Goal: Information Seeking & Learning: Understand process/instructions

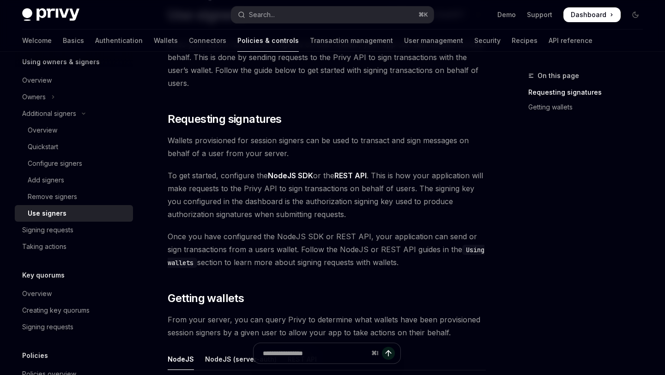
scroll to position [63, 0]
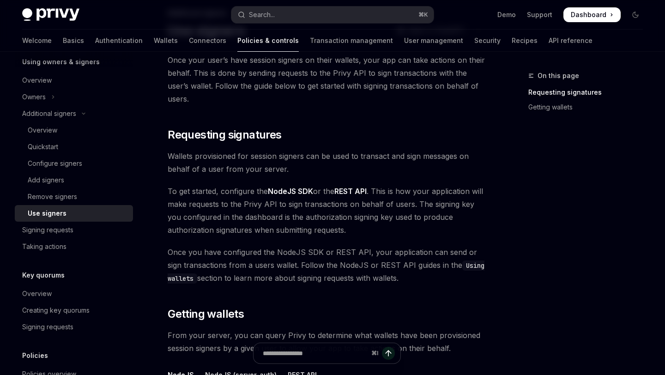
click at [18, 43] on div "Welcome Basics Authentication Wallets Connectors Policies & controls Transactio…" at bounding box center [332, 41] width 665 height 22
click at [63, 42] on link "Basics" at bounding box center [73, 41] width 21 height 22
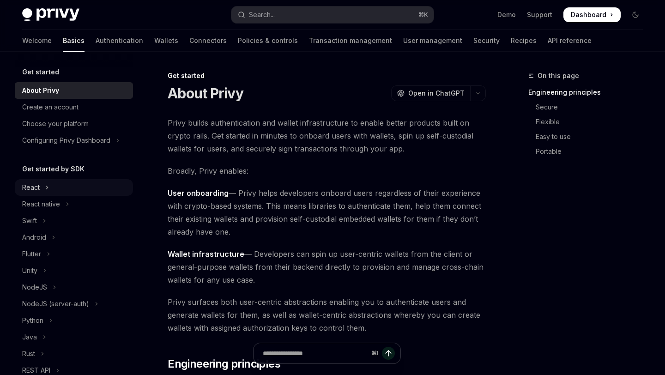
click at [43, 184] on button "React" at bounding box center [74, 187] width 118 height 17
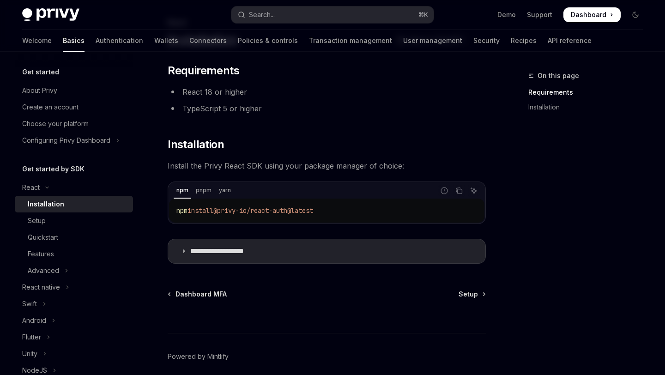
scroll to position [54, 0]
click at [458, 191] on icon "Copy the contents from the code block" at bounding box center [458, 190] width 7 height 7
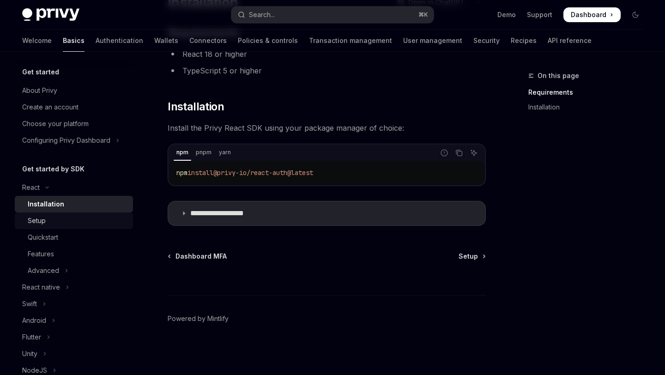
click at [86, 217] on div "Setup" at bounding box center [78, 220] width 100 height 11
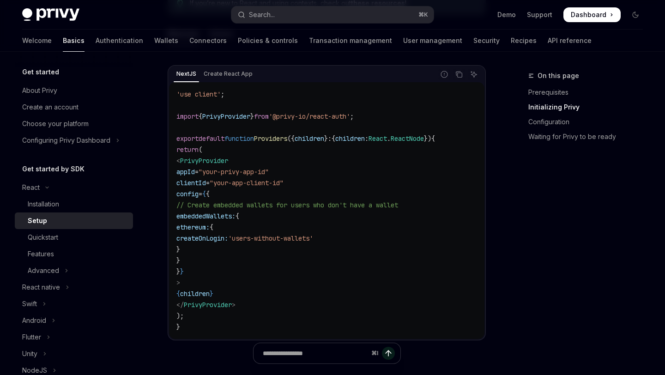
scroll to position [320, 0]
click at [458, 77] on icon "Copy the contents from the code block" at bounding box center [458, 75] width 7 height 7
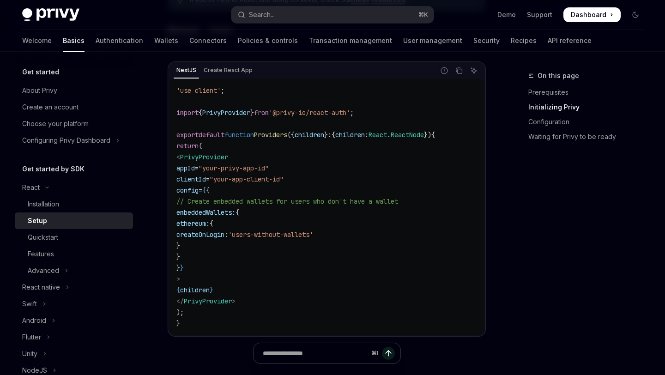
scroll to position [317, 0]
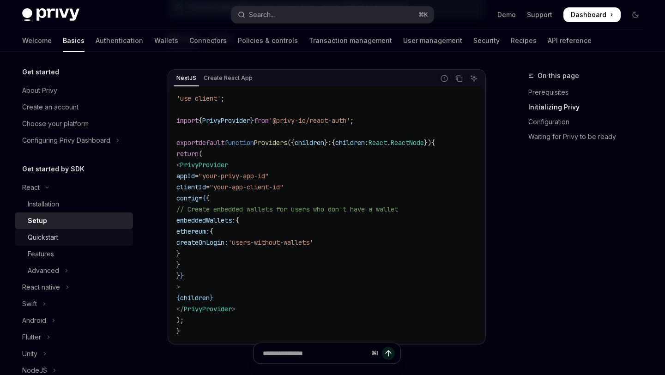
click at [55, 242] on div "Quickstart" at bounding box center [43, 237] width 30 height 11
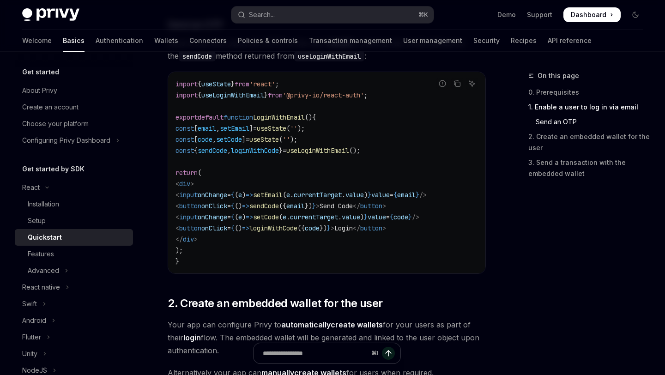
scroll to position [405, 0]
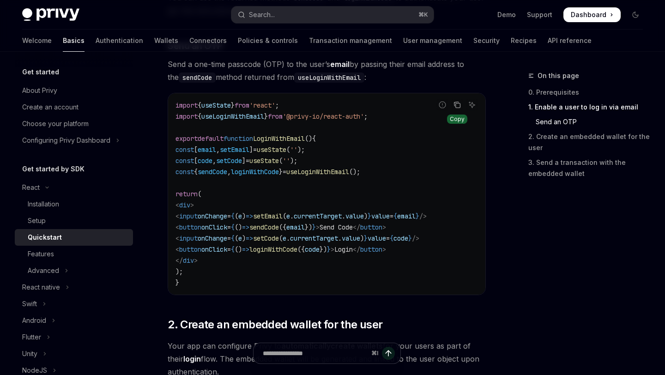
click at [455, 107] on icon "Copy the contents from the code block" at bounding box center [457, 104] width 7 height 7
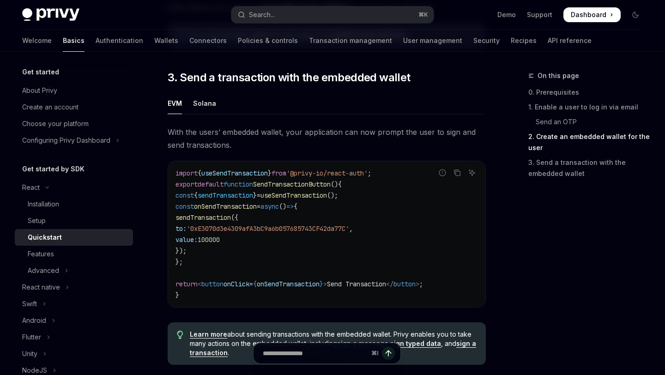
scroll to position [790, 0]
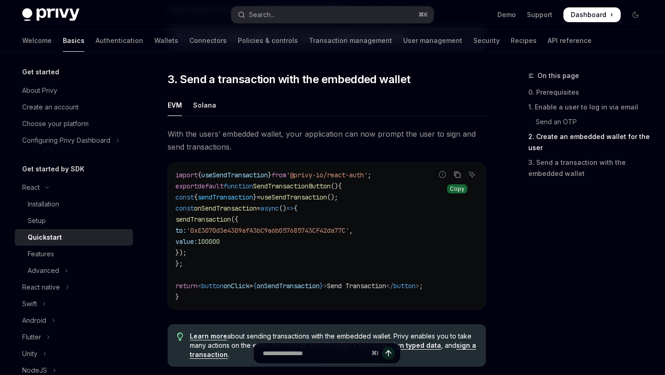
click at [458, 176] on icon "Copy the contents from the code block" at bounding box center [458, 175] width 5 height 5
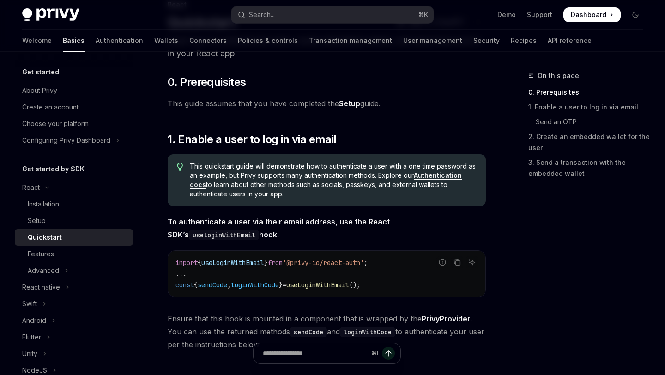
scroll to position [15, 0]
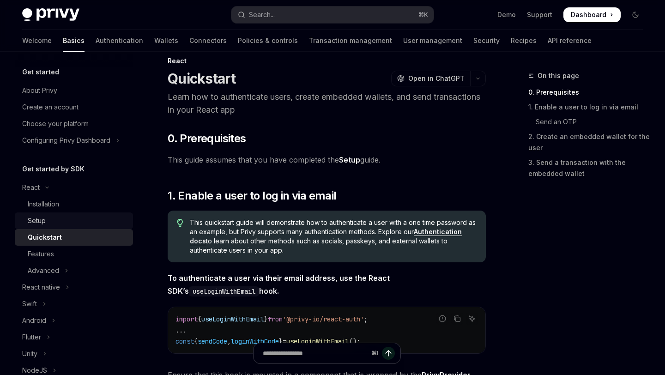
click at [37, 217] on div "Setup" at bounding box center [37, 220] width 18 height 11
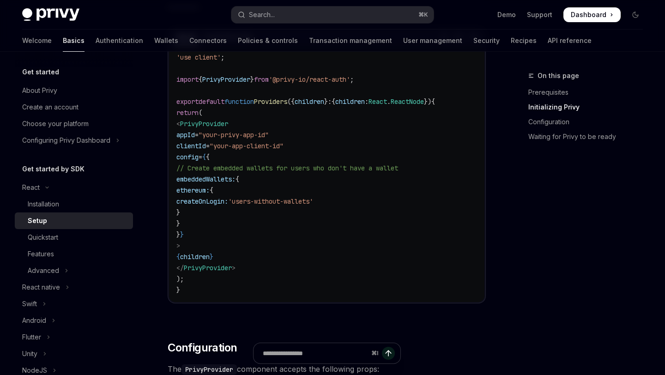
scroll to position [355, 0]
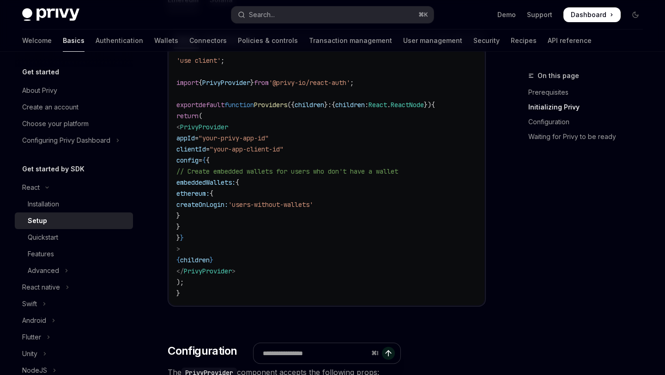
drag, startPoint x: 199, startPoint y: 249, endPoint x: 191, endPoint y: 129, distance: 119.9
click at [191, 129] on code "'use client' ; import { PrivyProvider } from '@privy-io/react-auth' ; export de…" at bounding box center [326, 177] width 301 height 244
copy code "< PrivyProvider appId = "your-privy-app-id" clientId = "your-app-client-id" con…"
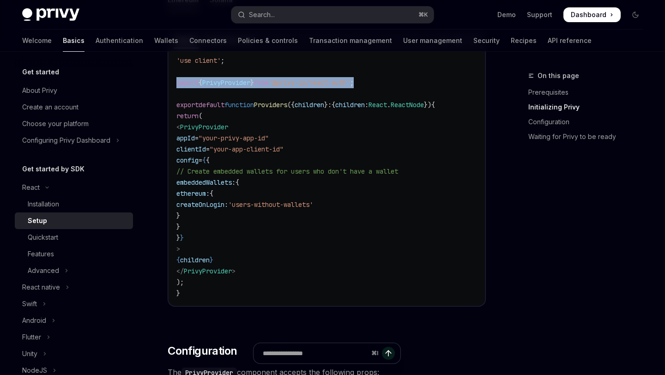
drag, startPoint x: 176, startPoint y: 84, endPoint x: 398, endPoint y: 86, distance: 221.7
click at [398, 86] on code "'use client' ; import { PrivyProvider } from '@privy-io/react-auth' ; export de…" at bounding box center [326, 177] width 301 height 244
copy span "import { PrivyProvider } from '@privy-io/react-auth' ;"
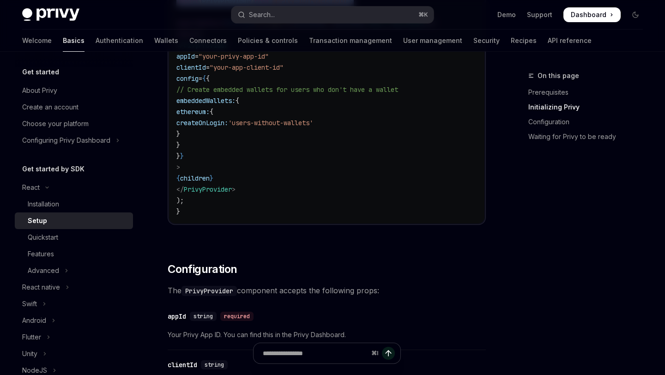
scroll to position [473, 0]
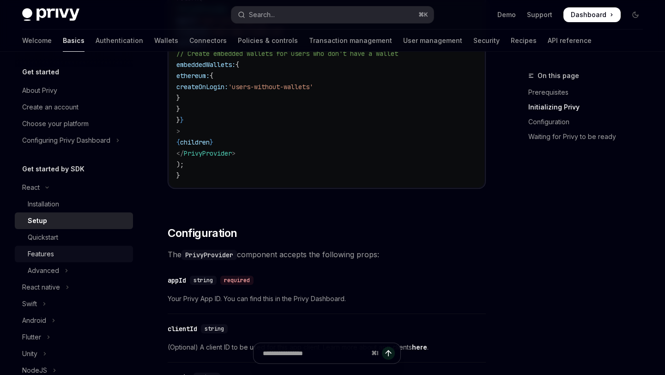
click at [44, 255] on div "Features" at bounding box center [41, 254] width 26 height 11
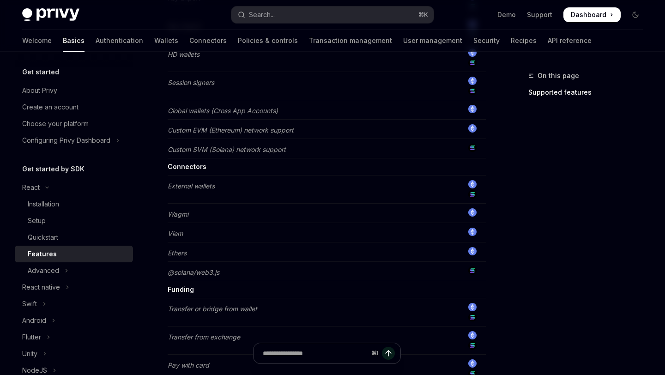
scroll to position [792, 0]
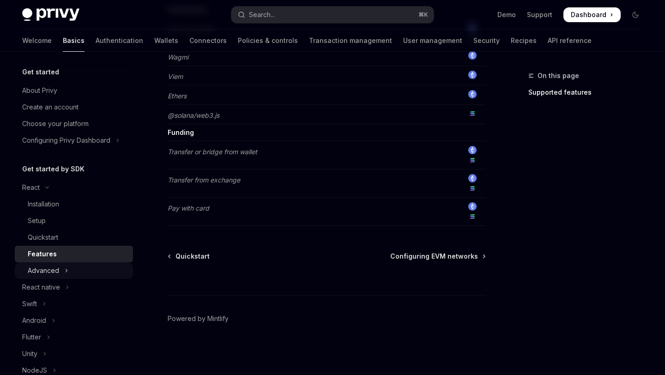
click at [50, 272] on div "Advanced" at bounding box center [43, 270] width 31 height 11
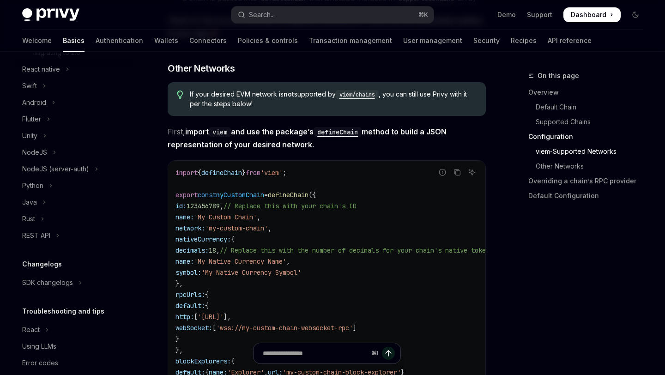
scroll to position [333, 0]
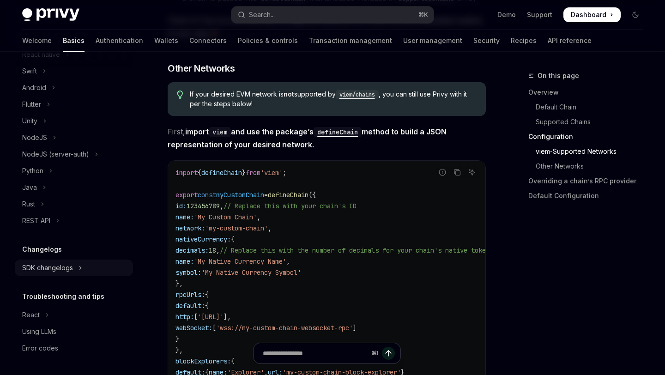
click at [50, 267] on div "SDK changelogs" at bounding box center [47, 267] width 51 height 11
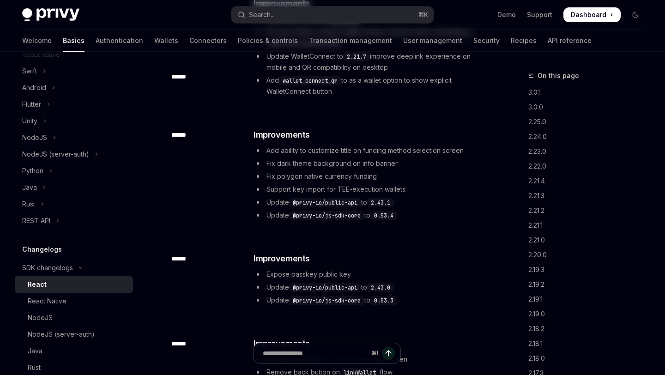
click at [44, 279] on div "React" at bounding box center [37, 284] width 19 height 11
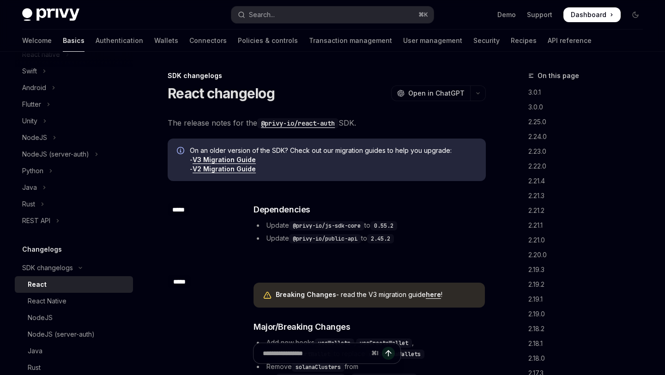
scroll to position [396, 0]
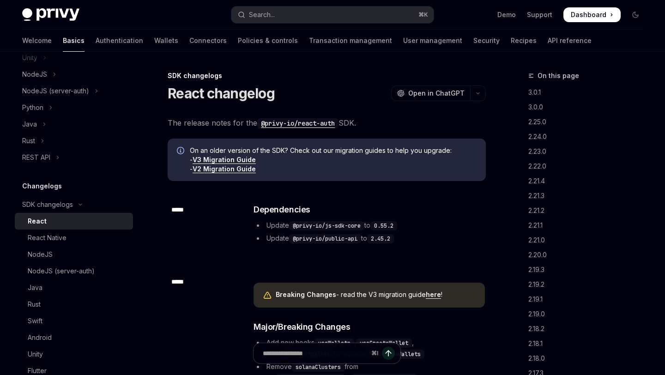
click at [46, 222] on div "React" at bounding box center [78, 221] width 100 height 11
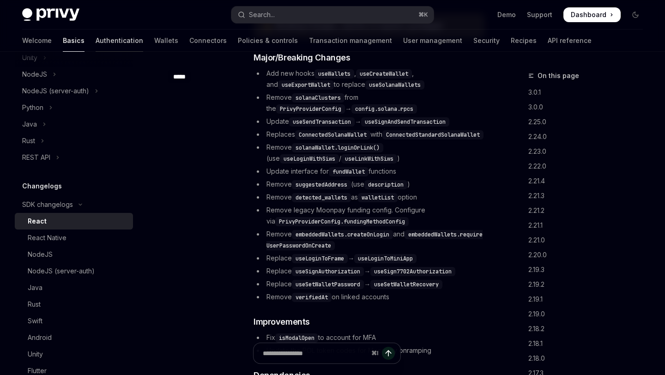
click at [96, 41] on link "Authentication" at bounding box center [120, 41] width 48 height 22
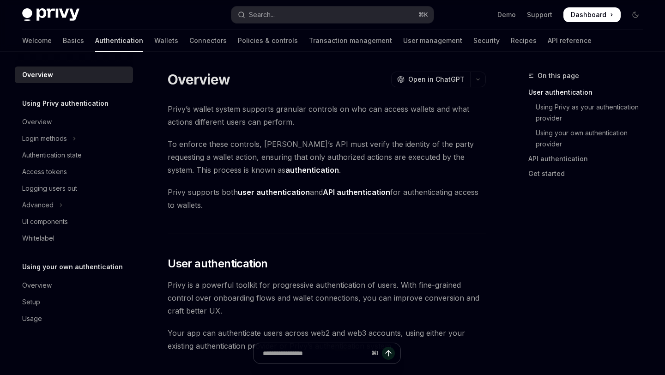
click at [95, 37] on link "Authentication" at bounding box center [119, 41] width 48 height 22
click at [53, 144] on button "Login methods" at bounding box center [74, 138] width 118 height 17
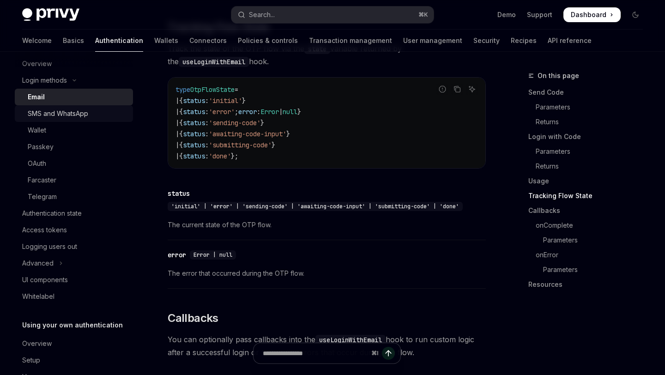
scroll to position [68, 0]
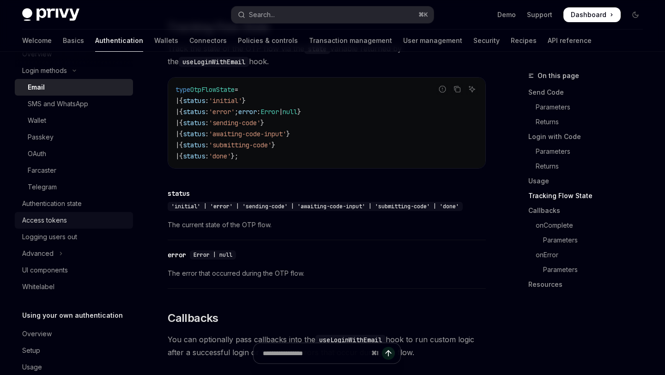
click at [58, 221] on div "Access tokens" at bounding box center [44, 220] width 45 height 11
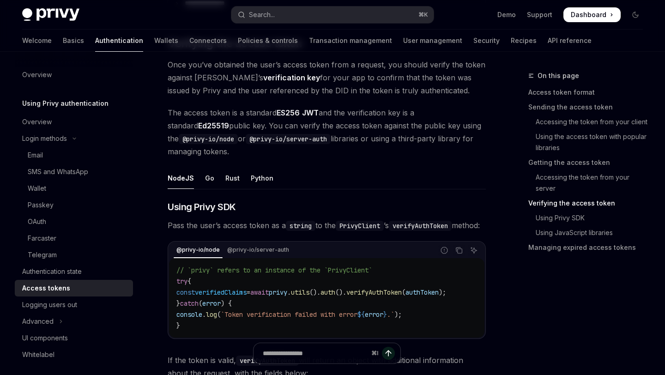
click at [69, 105] on h5 "Using Privy authentication" at bounding box center [65, 103] width 86 height 11
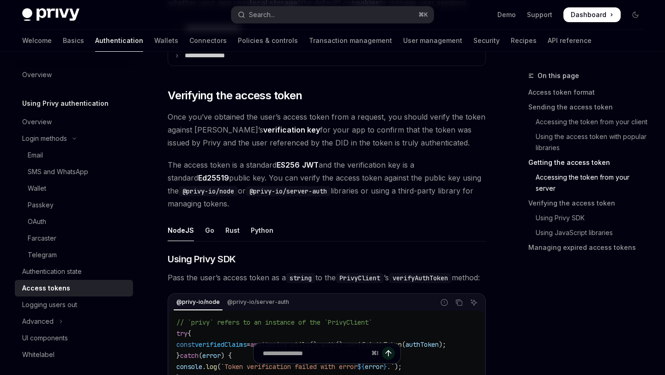
scroll to position [1246, 0]
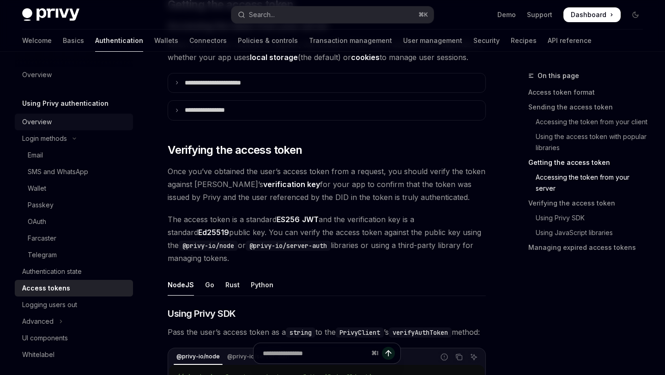
click at [49, 117] on div "Overview" at bounding box center [37, 121] width 30 height 11
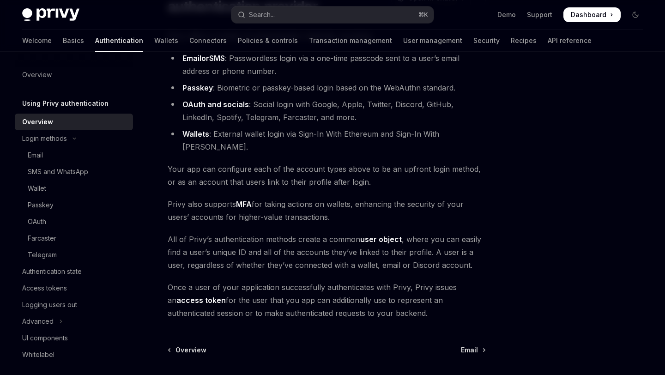
scroll to position [58, 0]
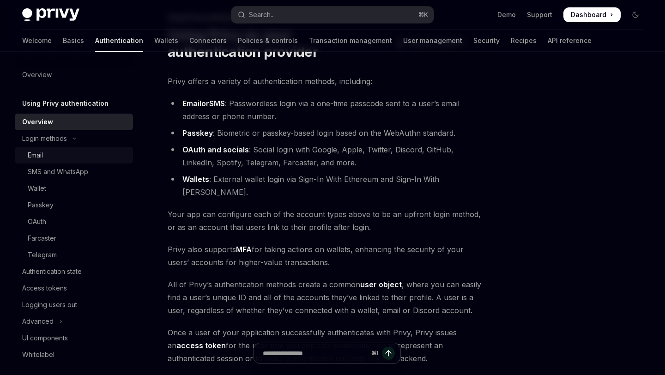
click at [41, 156] on div "Email" at bounding box center [35, 155] width 15 height 11
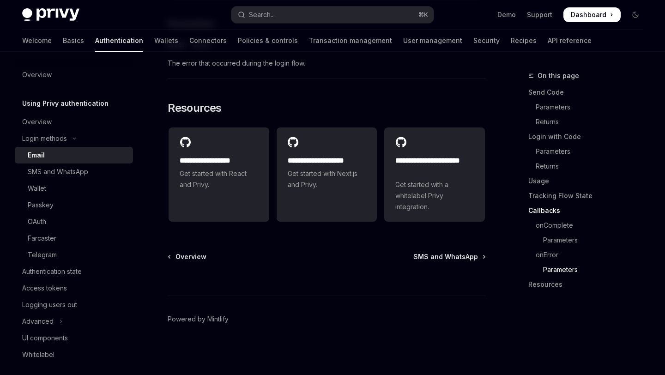
scroll to position [1948, 0]
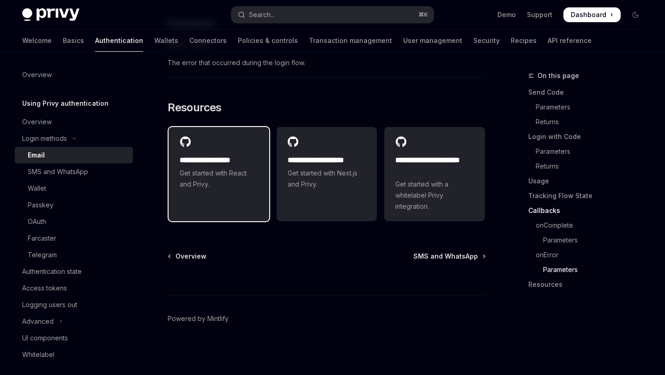
click at [212, 179] on span "Get started with React and Privy." at bounding box center [219, 179] width 79 height 22
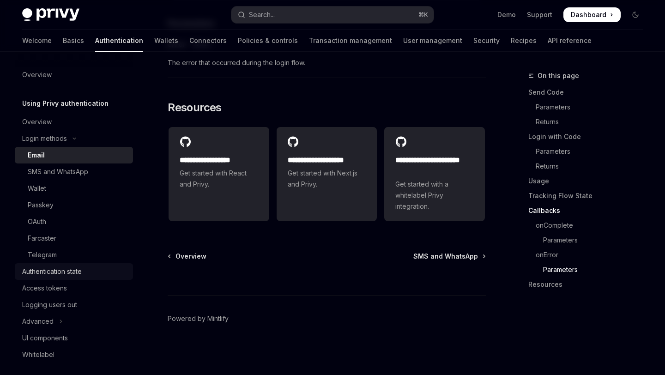
click at [51, 274] on div "Authentication state" at bounding box center [52, 271] width 60 height 11
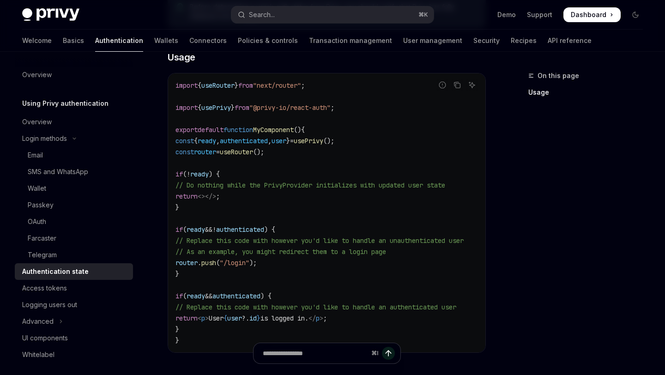
scroll to position [271, 0]
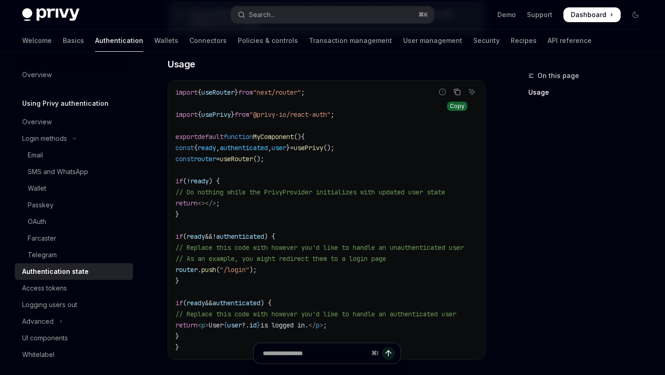
click at [456, 94] on icon "Copy the contents from the code block" at bounding box center [458, 93] width 5 height 5
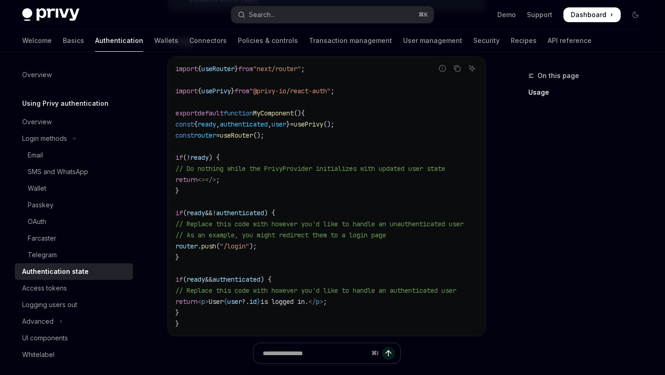
scroll to position [297, 0]
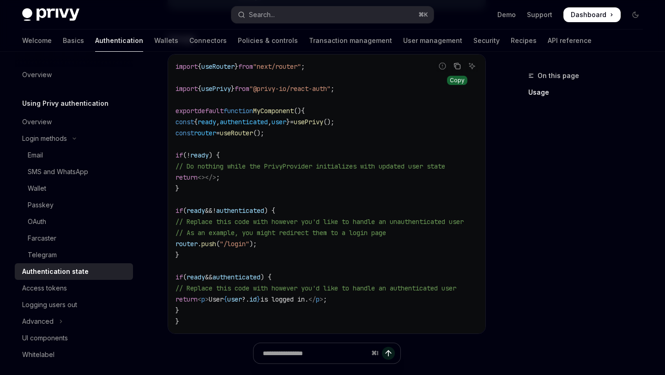
click at [456, 66] on icon "Copy the contents from the code block" at bounding box center [457, 65] width 7 height 7
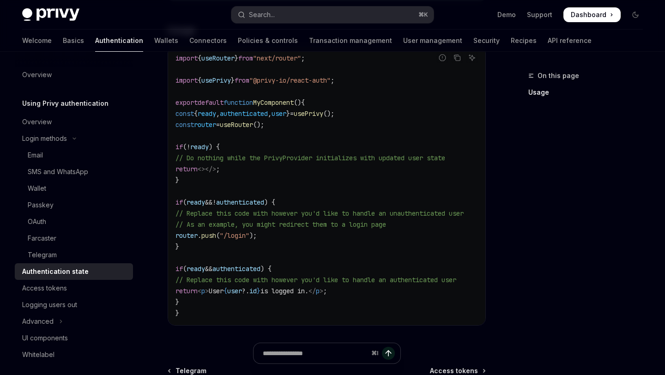
scroll to position [322, 0]
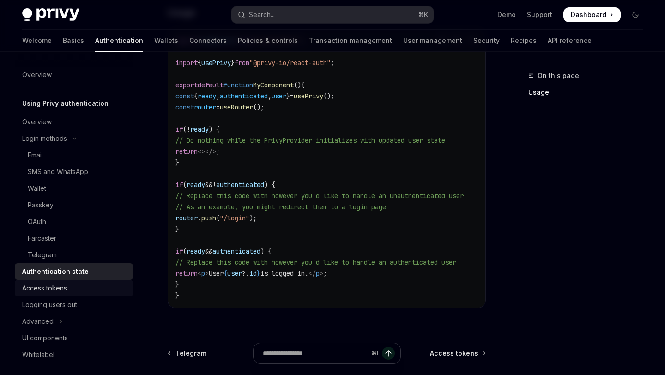
click at [68, 283] on div "Access tokens" at bounding box center [74, 288] width 105 height 11
type textarea "*"
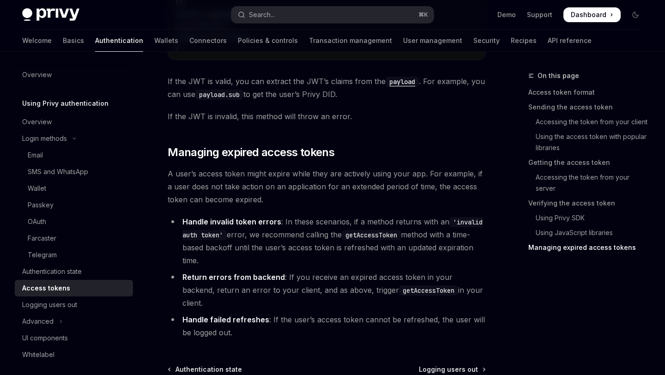
scroll to position [2594, 0]
